Goal: Task Accomplishment & Management: Manage account settings

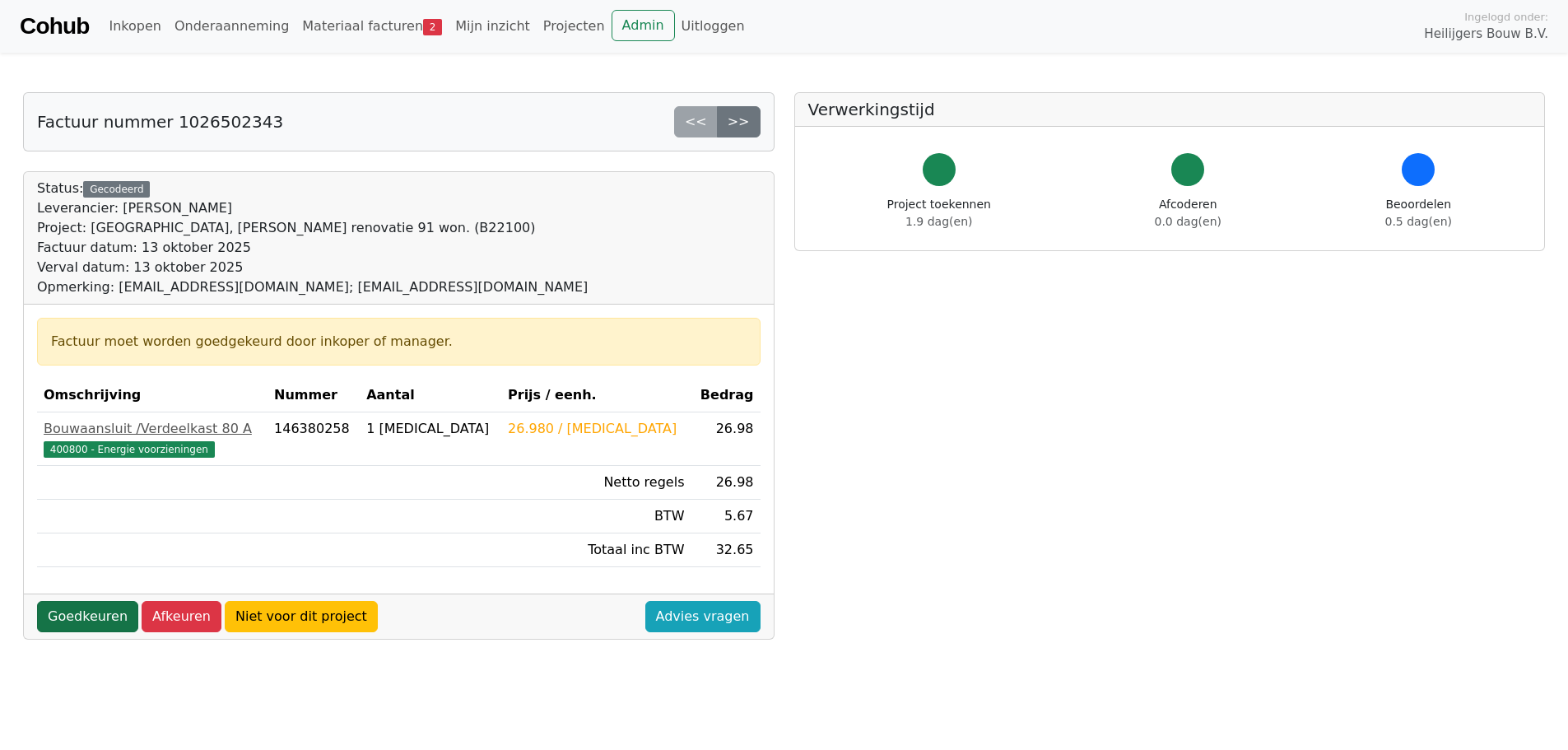
click at [114, 631] on link "Goedkeuren" at bounding box center [88, 617] width 101 height 32
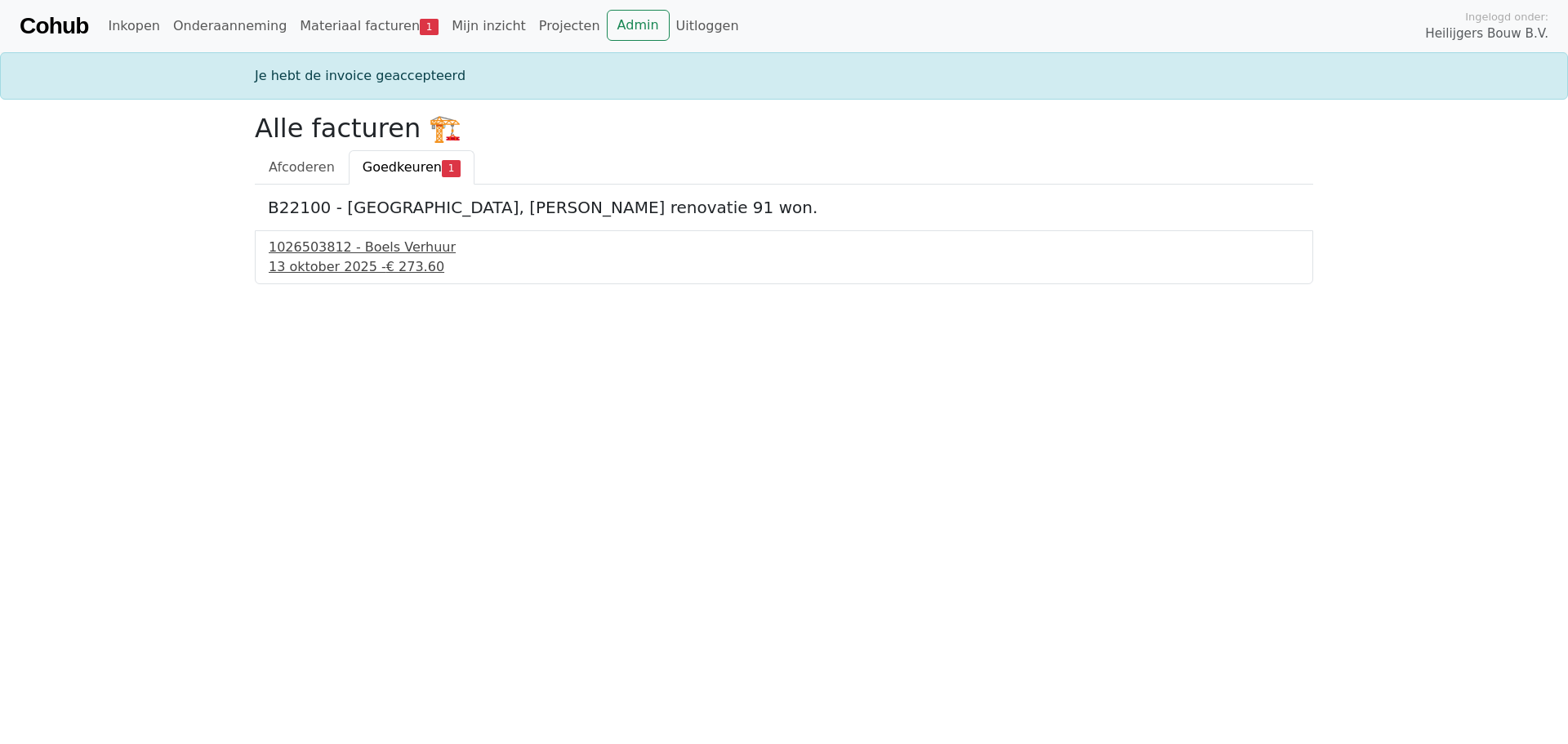
click at [366, 258] on div "[DATE] - € 273.60" at bounding box center [784, 267] width 1031 height 20
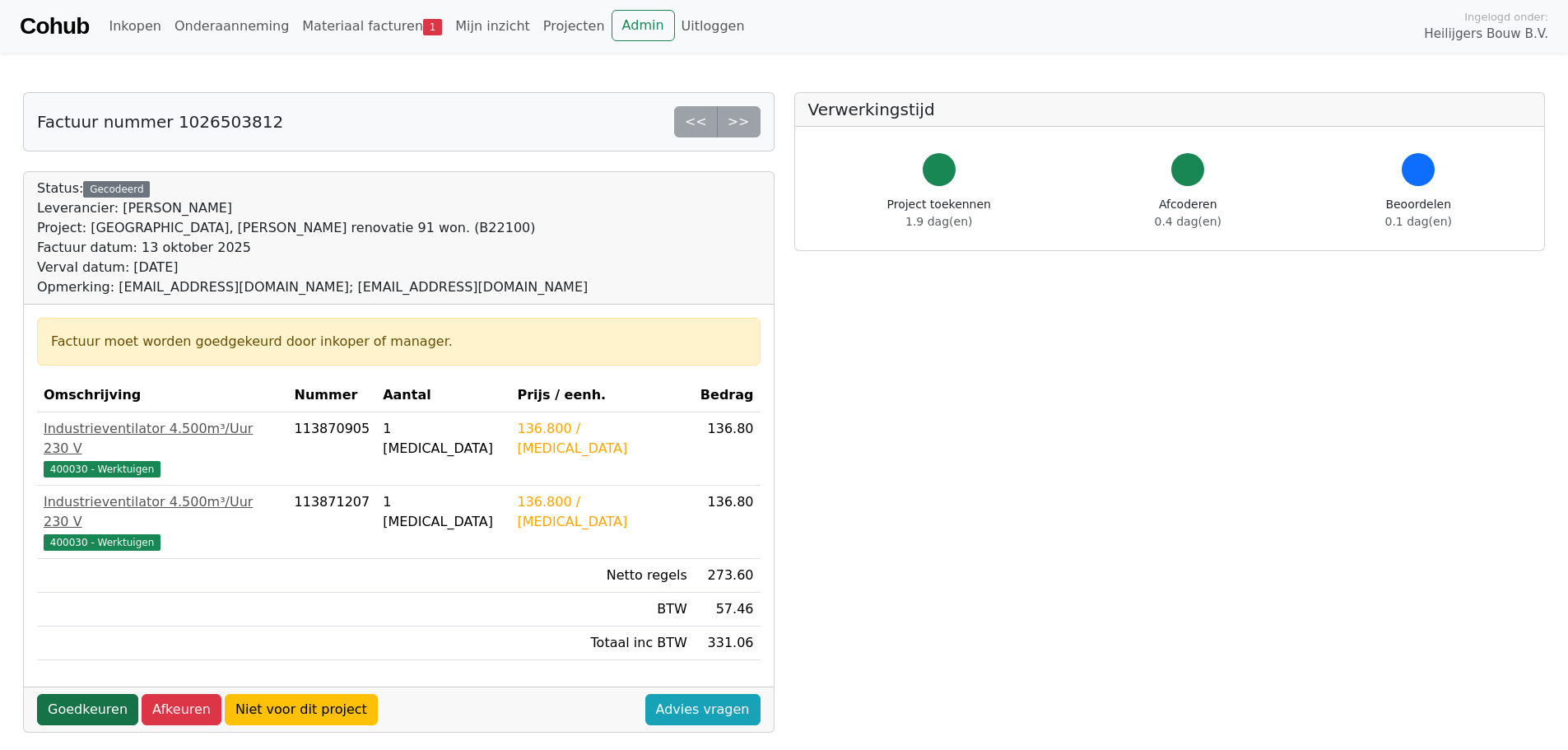
click at [72, 695] on link "Goedkeuren" at bounding box center [88, 710] width 101 height 32
